Goal: Use online tool/utility: Use online tool/utility

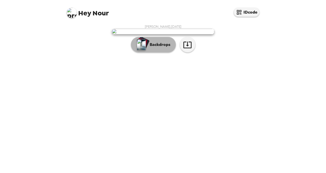
click at [155, 48] on p "Backdrops" at bounding box center [158, 45] width 23 height 6
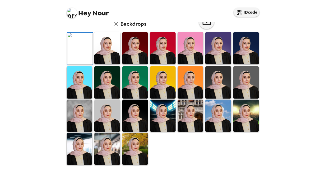
scroll to position [72, 0]
click at [129, 148] on img at bounding box center [135, 149] width 26 height 32
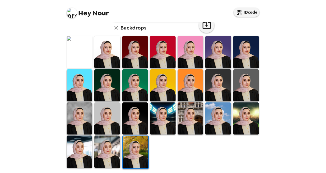
scroll to position [137, 0]
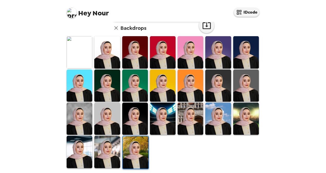
click at [113, 149] on img at bounding box center [107, 152] width 26 height 32
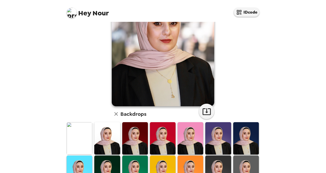
scroll to position [51, 0]
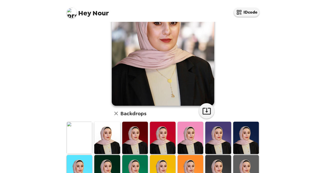
click at [245, 126] on img at bounding box center [246, 138] width 26 height 32
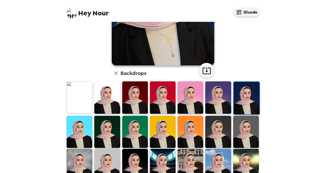
scroll to position [92, 0]
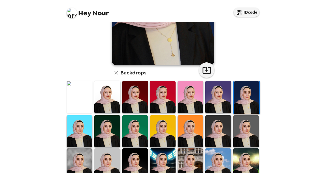
click at [189, 152] on img at bounding box center [191, 164] width 26 height 32
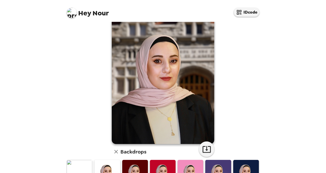
scroll to position [12, 0]
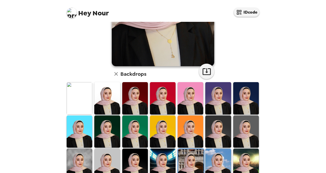
click at [104, 99] on img at bounding box center [107, 98] width 26 height 32
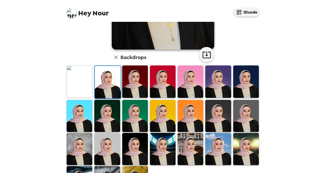
scroll to position [138, 0]
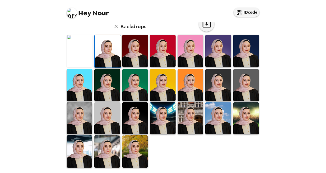
click at [111, 145] on img at bounding box center [107, 151] width 26 height 32
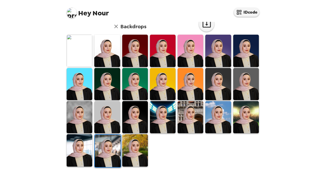
click at [104, 146] on img at bounding box center [108, 151] width 26 height 32
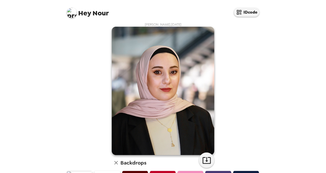
scroll to position [0, 0]
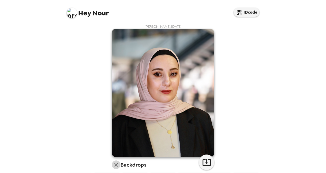
click at [115, 163] on icon "button" at bounding box center [116, 165] width 6 height 6
